Goal: Information Seeking & Learning: Learn about a topic

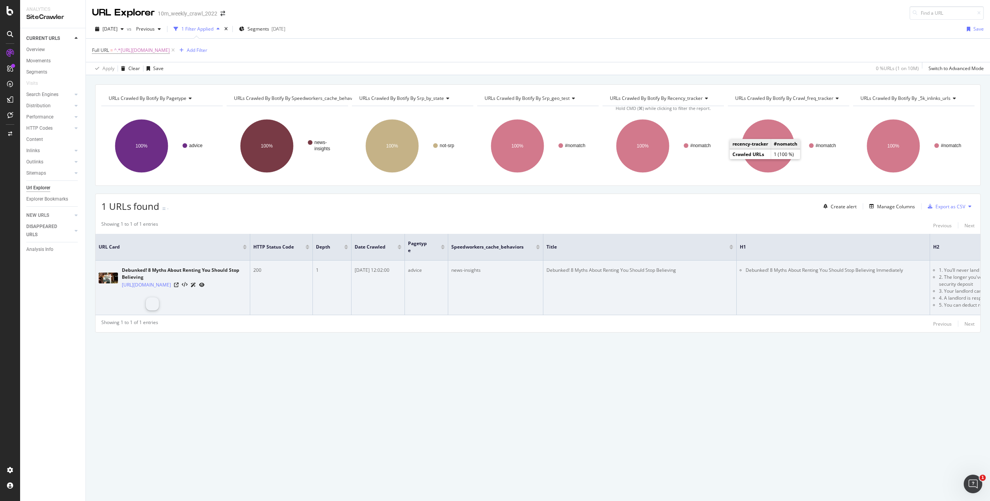
drag, startPoint x: 152, startPoint y: 298, endPoint x: 119, endPoint y: 285, distance: 35.3
click at [119, 285] on td "Debunked! 8 Myths About Renting You Should Stop Believing https://www.realtor.c…" at bounding box center [173, 287] width 155 height 55
click at [171, 289] on link "[URL][DOMAIN_NAME]" at bounding box center [146, 285] width 49 height 8
click at [164, 299] on td "Debunked! 8 Myths About Renting You Should Stop Believing https://www.realtor.c…" at bounding box center [173, 287] width 155 height 55
click at [159, 284] on link "[URL][DOMAIN_NAME]" at bounding box center [146, 285] width 49 height 8
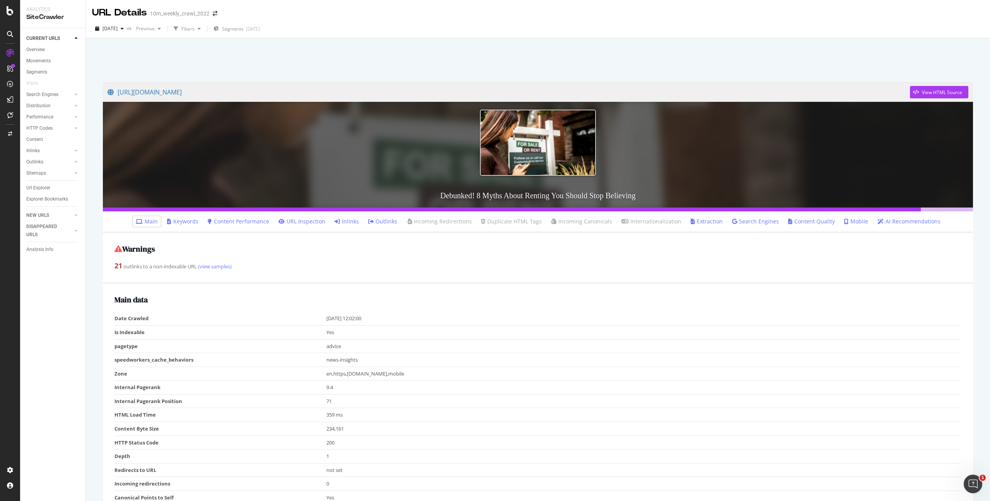
click at [436, 240] on div "Warnings 21 outlinks to a non-indexable URL (view samples)" at bounding box center [538, 258] width 870 height 51
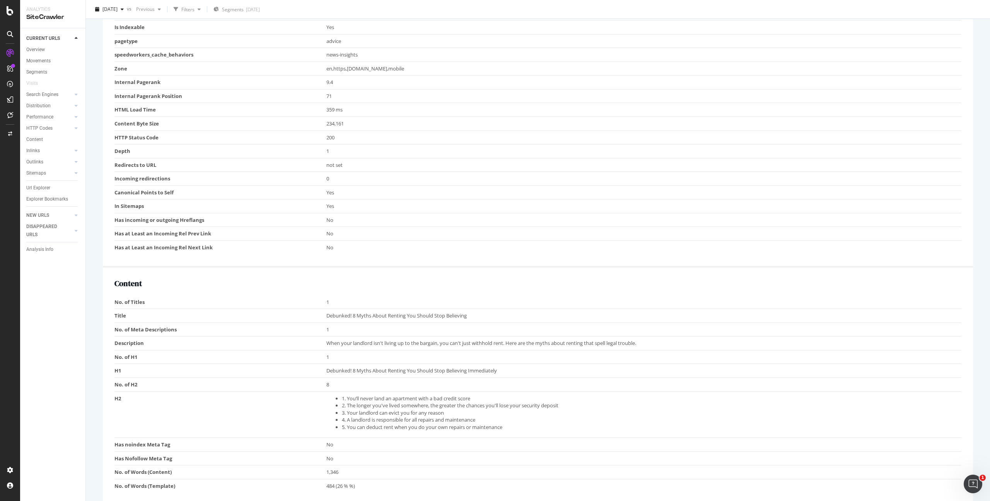
scroll to position [486, 0]
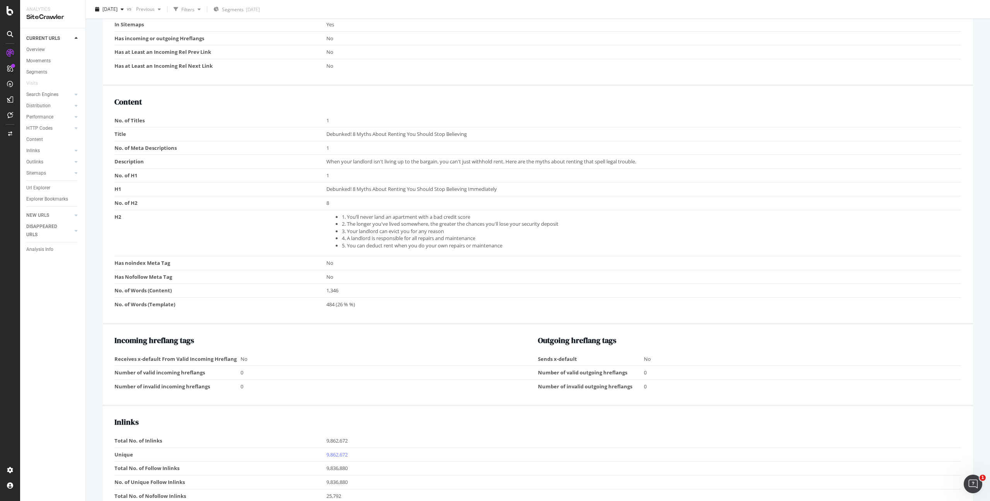
click at [398, 216] on li "1. You’ll never land an apartment with a bad credit score" at bounding box center [650, 216] width 616 height 7
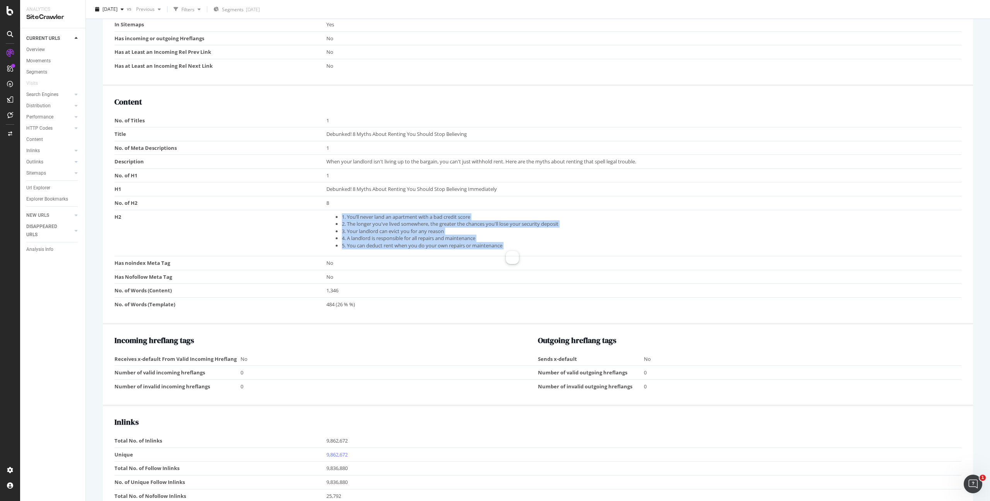
drag, startPoint x: 398, startPoint y: 216, endPoint x: 395, endPoint y: 248, distance: 31.9
click at [395, 248] on ul "1. You’ll never land an apartment with a bad credit score 2. The longer you've …" at bounding box center [643, 231] width 632 height 36
click at [395, 248] on li "5. You can deduct rent when you do your own repairs or maintenance" at bounding box center [650, 245] width 616 height 7
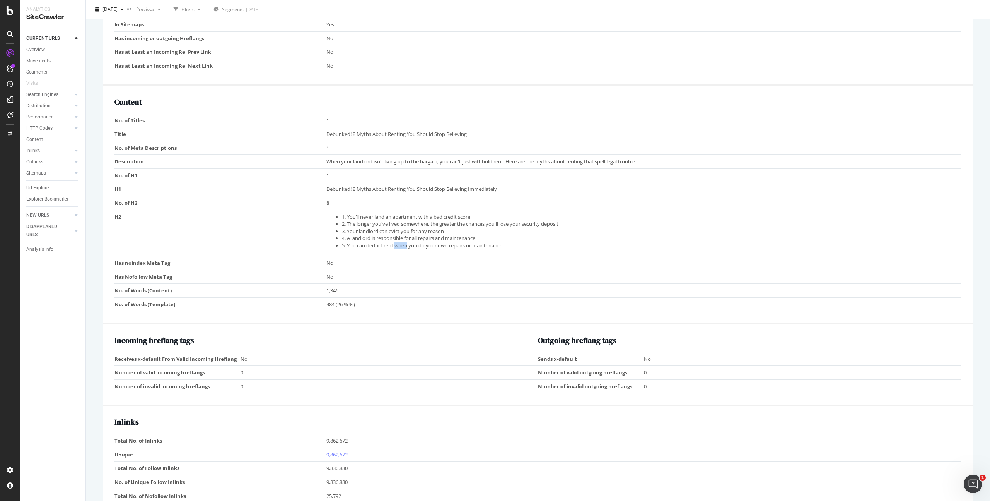
click at [395, 248] on li "5. You can deduct rent when you do your own repairs or maintenance" at bounding box center [650, 245] width 616 height 7
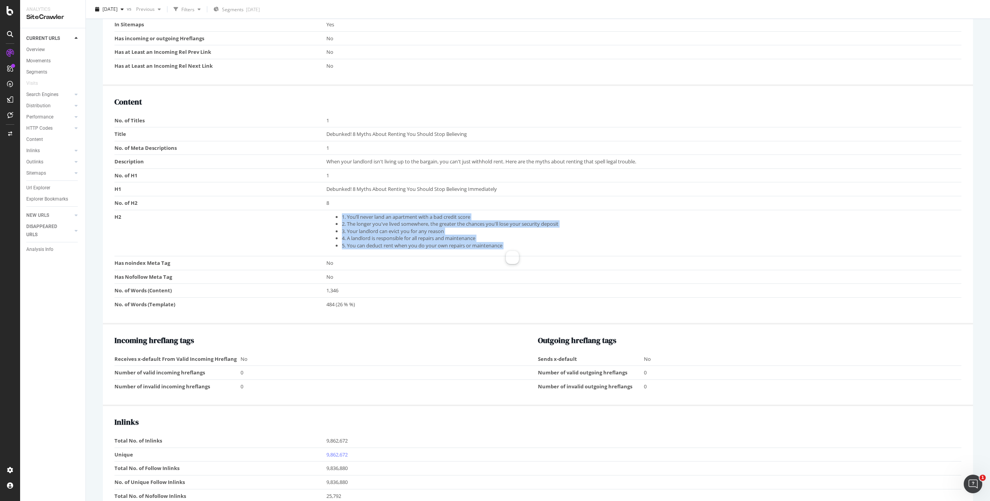
drag, startPoint x: 395, startPoint y: 248, endPoint x: 405, endPoint y: 212, distance: 36.6
click at [405, 212] on td "1. You’ll never land an apartment with a bad credit score 2. The longer you've …" at bounding box center [645, 233] width 636 height 46
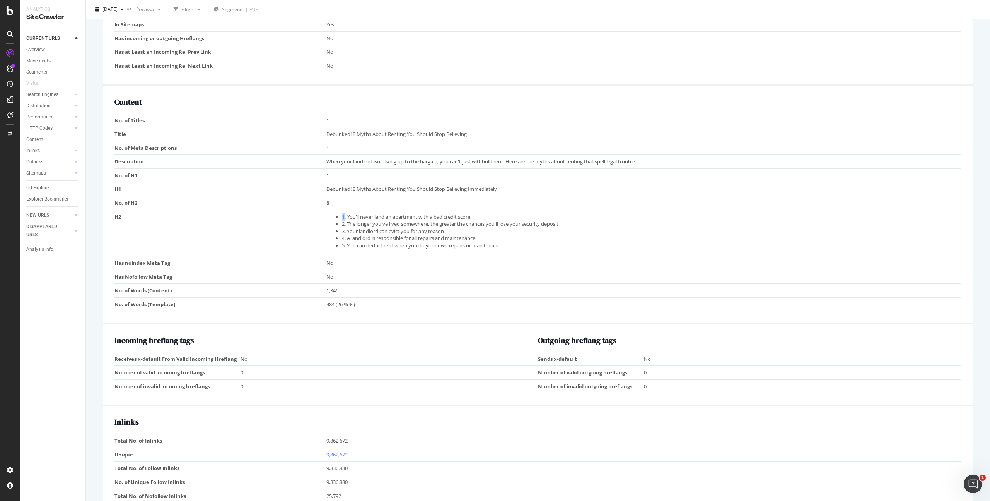
click at [405, 212] on td "1. You’ll never land an apartment with a bad credit score 2. The longer you've …" at bounding box center [645, 233] width 636 height 46
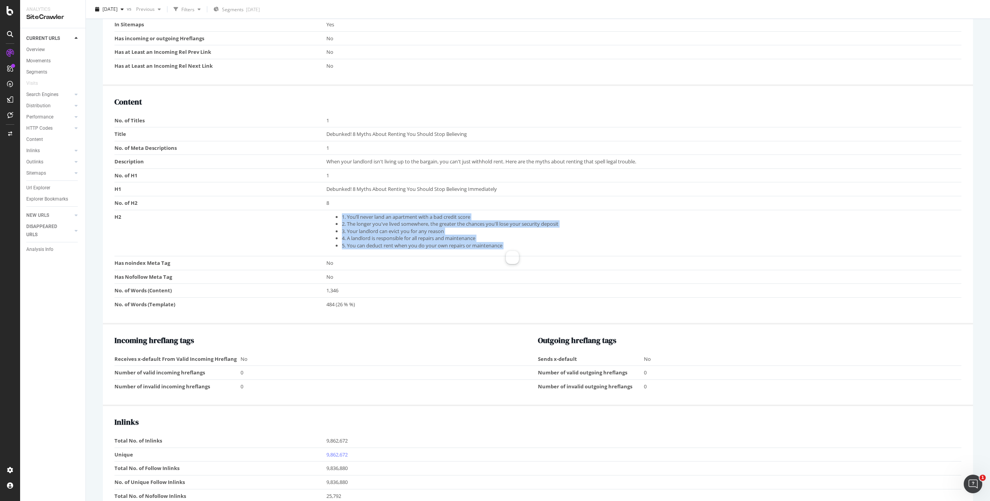
drag, startPoint x: 405, startPoint y: 212, endPoint x: 400, endPoint y: 247, distance: 34.8
click at [400, 247] on td "1. You’ll never land an apartment with a bad credit score 2. The longer you've …" at bounding box center [645, 233] width 636 height 46
click at [400, 247] on li "5. You can deduct rent when you do your own repairs or maintenance" at bounding box center [650, 245] width 616 height 7
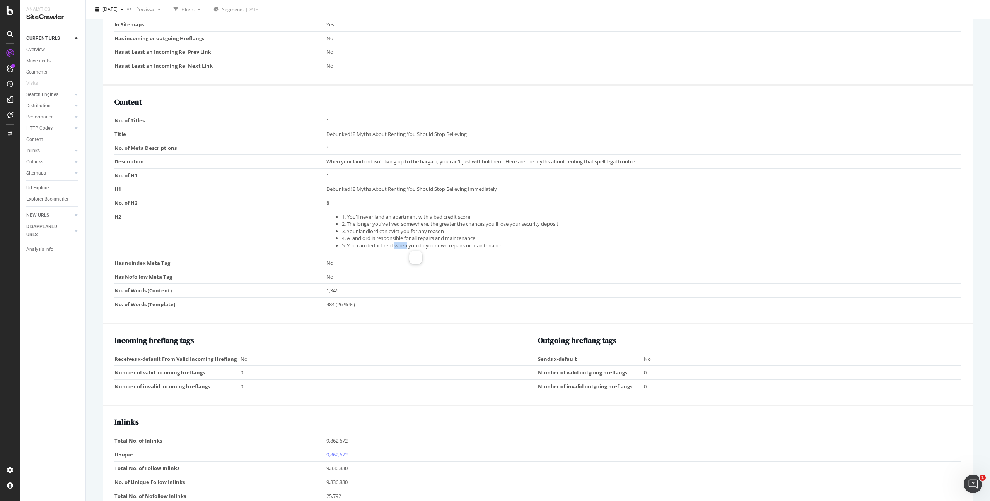
click at [400, 247] on li "5. You can deduct rent when you do your own repairs or maintenance" at bounding box center [650, 245] width 616 height 7
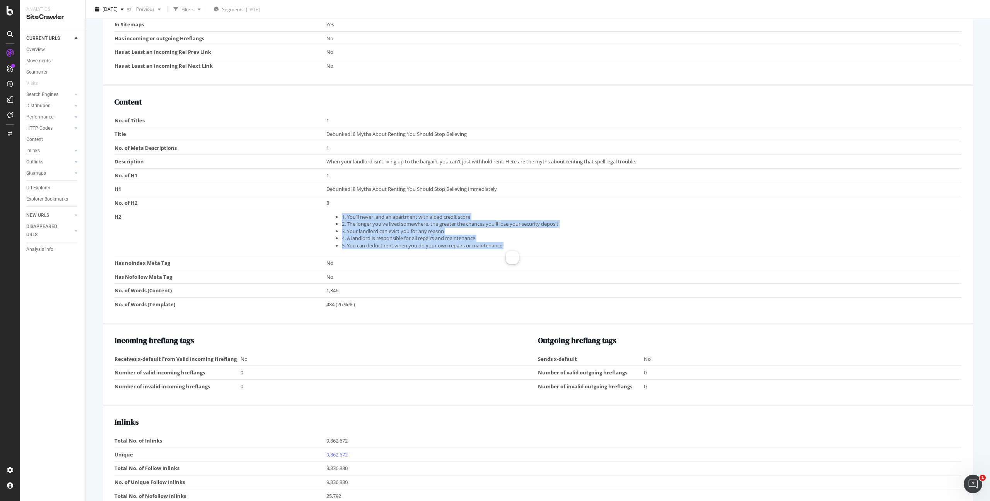
drag, startPoint x: 400, startPoint y: 247, endPoint x: 417, endPoint y: 212, distance: 38.2
click at [417, 213] on ul "1. You’ll never land an apartment with a bad credit score 2. The longer you've …" at bounding box center [643, 231] width 632 height 36
click at [417, 213] on li "1. You’ll never land an apartment with a bad credit score" at bounding box center [650, 216] width 616 height 7
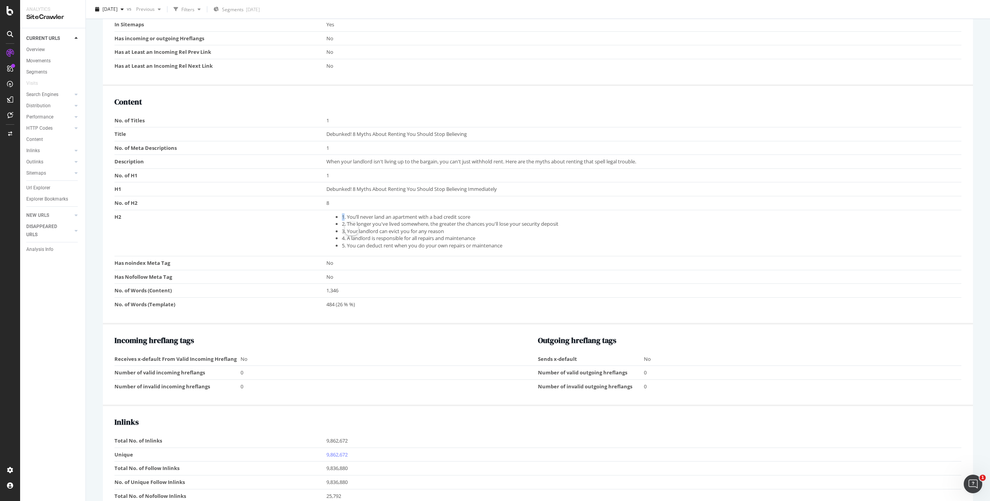
click at [417, 213] on li "1. You’ll never land an apartment with a bad credit score" at bounding box center [650, 216] width 616 height 7
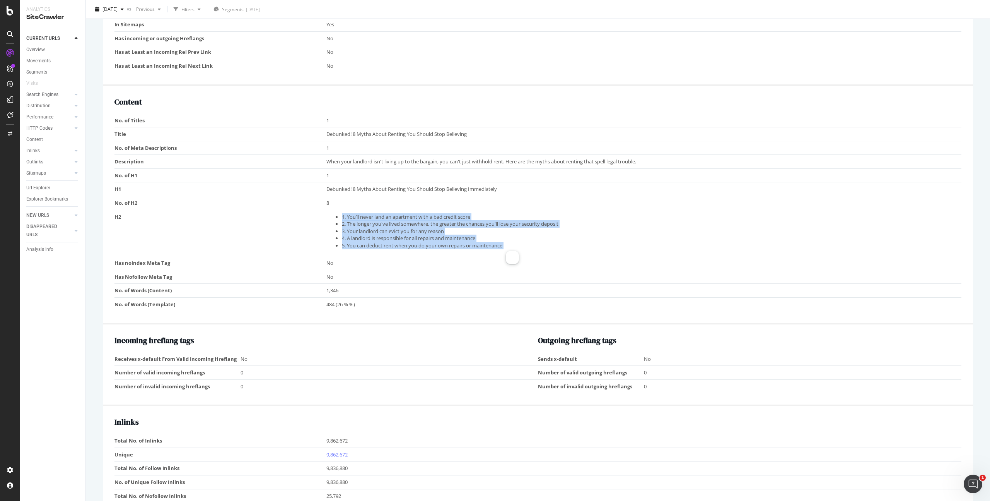
drag, startPoint x: 417, startPoint y: 212, endPoint x: 412, endPoint y: 247, distance: 34.7
click at [412, 247] on ul "1. You’ll never land an apartment with a bad credit score 2. The longer you've …" at bounding box center [643, 231] width 632 height 36
click at [412, 247] on li "5. You can deduct rent when you do your own repairs or maintenance" at bounding box center [650, 245] width 616 height 7
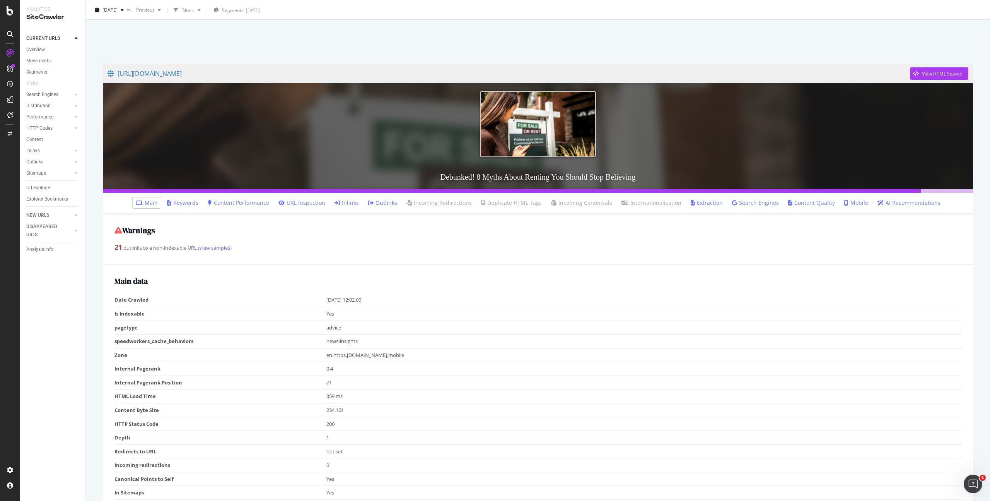
scroll to position [0, 0]
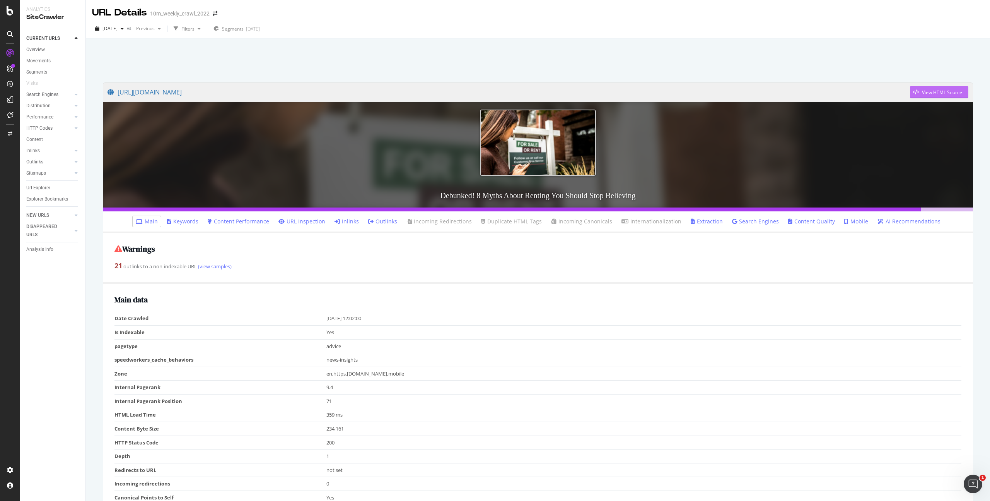
click at [930, 91] on div "View HTML Source" at bounding box center [942, 92] width 40 height 7
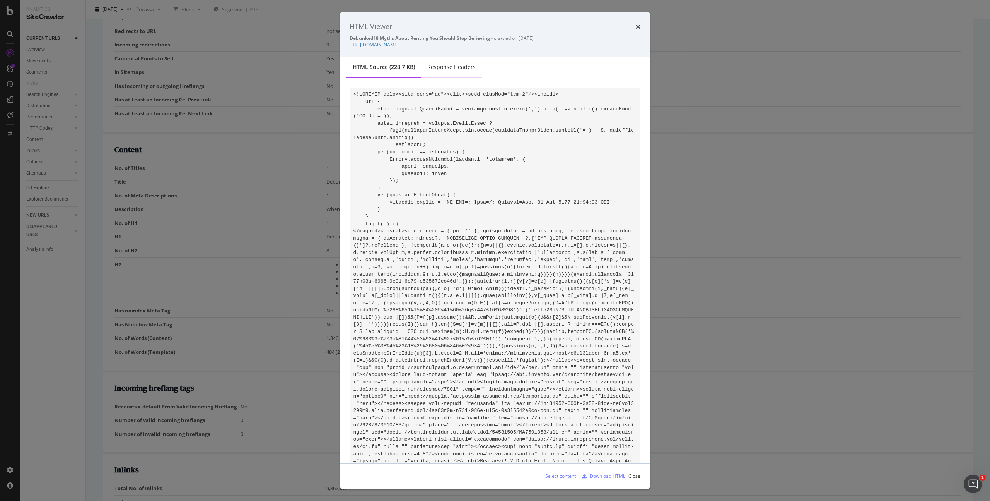
click at [447, 70] on div "Response Headers" at bounding box center [452, 67] width 48 height 8
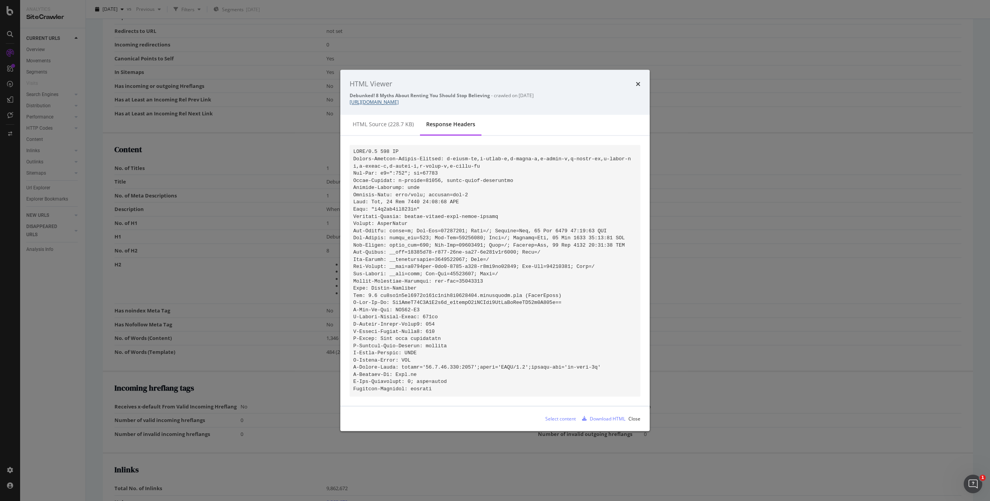
click at [399, 100] on link "[URL][DOMAIN_NAME]" at bounding box center [374, 102] width 49 height 7
